Goal: Transaction & Acquisition: Purchase product/service

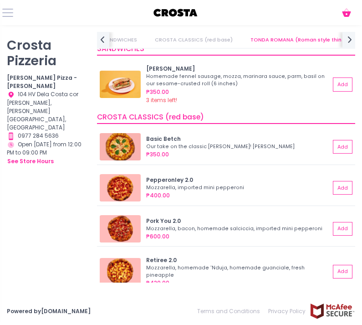
scroll to position [193, 0]
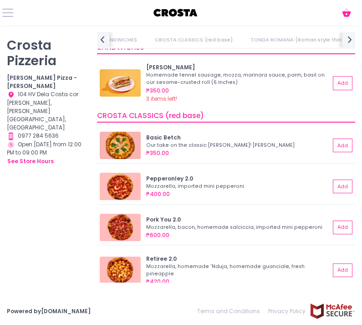
click at [266, 188] on button "Add" at bounding box center [343, 186] width 20 height 14
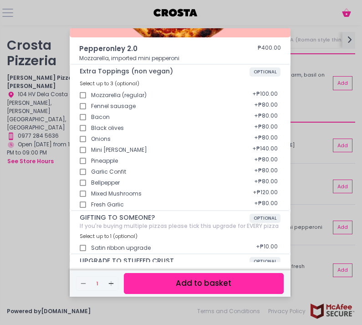
scroll to position [29, 0]
click at [256, 284] on button "Add to basket" at bounding box center [204, 283] width 160 height 20
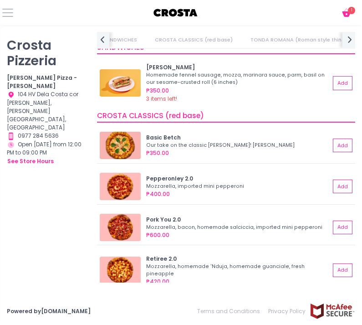
click at [266, 10] on icon "Cart Created with Sketch." at bounding box center [346, 12] width 11 height 11
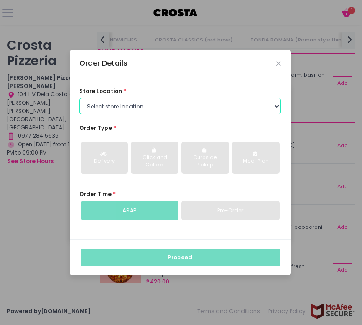
click at [243, 114] on select "Select store location Crosta Pizza - Salcedo Crosta Pizza - San Juan" at bounding box center [180, 106] width 202 height 16
select select "5fabb2e53664a8677beaeb89"
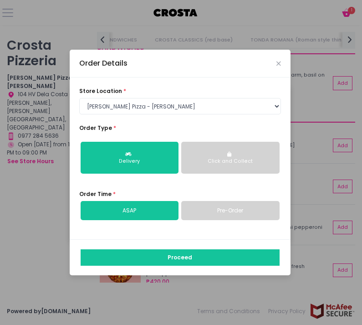
click at [225, 165] on div "Click and Collect" at bounding box center [230, 161] width 86 height 7
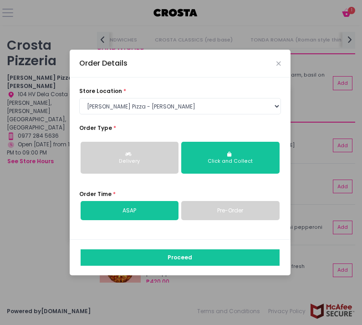
click at [228, 265] on button "Proceed" at bounding box center [180, 257] width 199 height 16
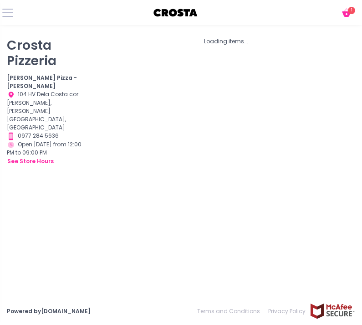
scroll to position [4, 0]
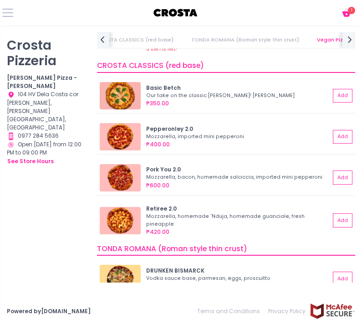
scroll to position [244, 0]
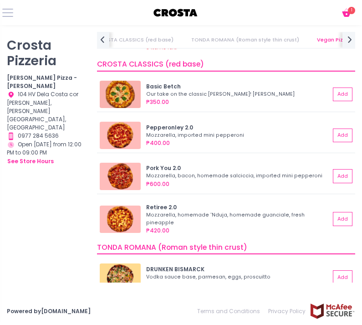
click at [345, 130] on button "Add" at bounding box center [343, 135] width 20 height 14
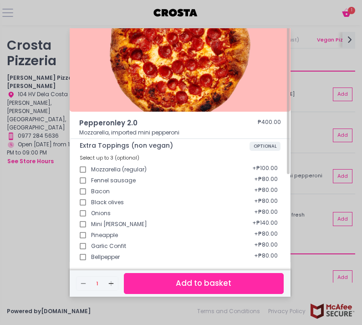
scroll to position [115, 0]
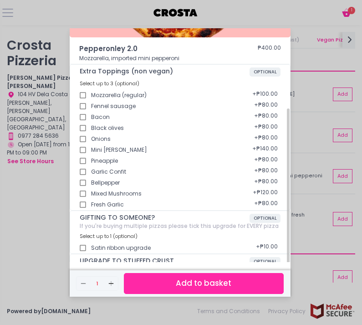
click at [249, 293] on button "Add to basket" at bounding box center [204, 283] width 160 height 20
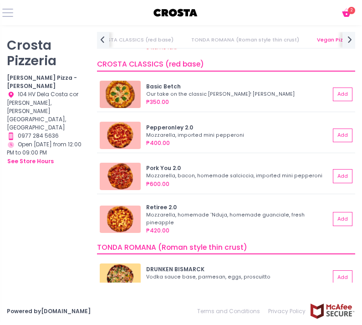
click at [348, 14] on icon at bounding box center [346, 13] width 9 height 5
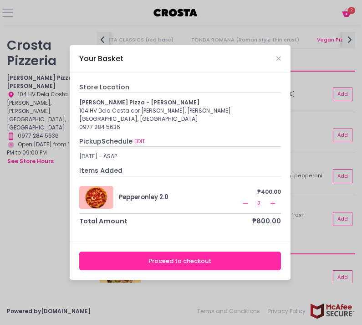
click at [242, 207] on icon "Remove Created with Sketch." at bounding box center [245, 202] width 7 height 7
click at [256, 270] on button "Proceed to checkout" at bounding box center [180, 260] width 202 height 19
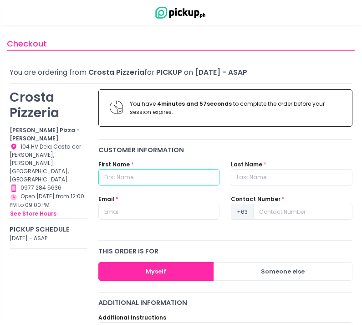
click at [182, 178] on input "text" at bounding box center [159, 177] width 122 height 16
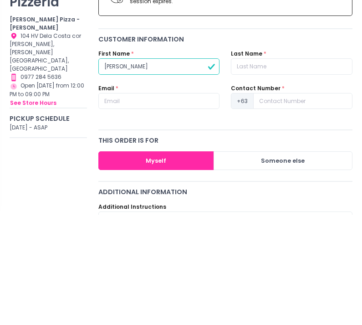
type input "Amelia"
click at [287, 169] on input "text" at bounding box center [292, 177] width 122 height 16
type input "Castro"
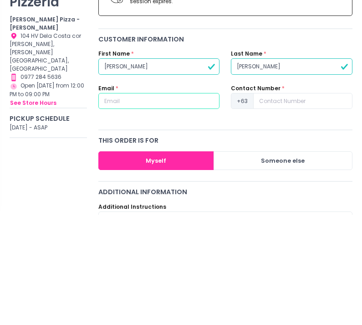
click at [160, 203] on input "text" at bounding box center [159, 211] width 122 height 16
type input "ameliajanecastro04@gmail.com"
click at [306, 203] on input at bounding box center [302, 211] width 99 height 16
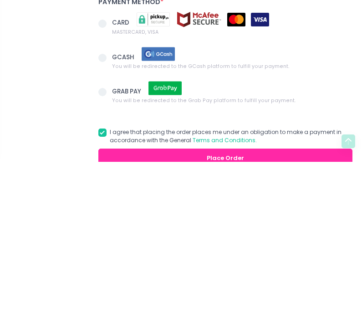
scroll to position [371, 0]
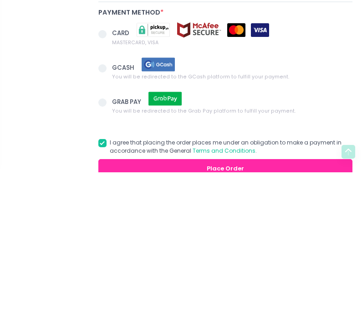
type input "9275339085"
click at [102, 215] on span at bounding box center [105, 220] width 14 height 11
click at [110, 216] on input "GCASH You will be redirected to the GCash platform to fulfill your payment." at bounding box center [113, 219] width 6 height 6
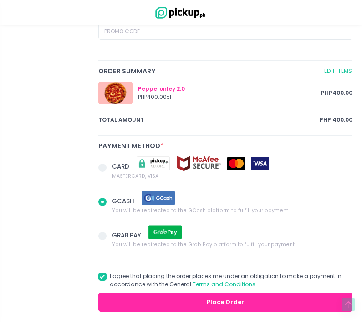
click at [128, 298] on button "Place Order" at bounding box center [225, 301] width 254 height 19
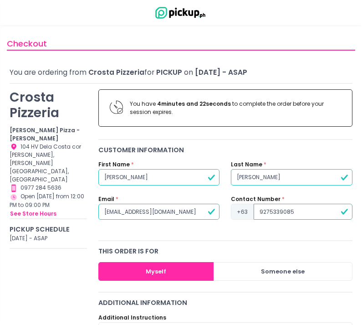
scroll to position [7, 0]
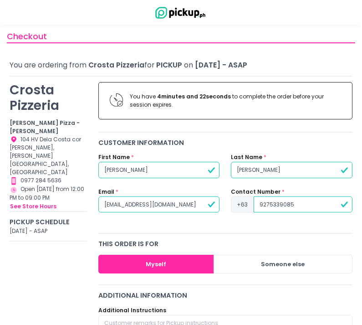
radio input "true"
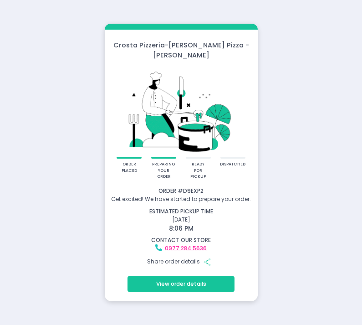
click at [190, 279] on button "View order details" at bounding box center [180, 283] width 107 height 16
